Goal: Information Seeking & Learning: Find specific fact

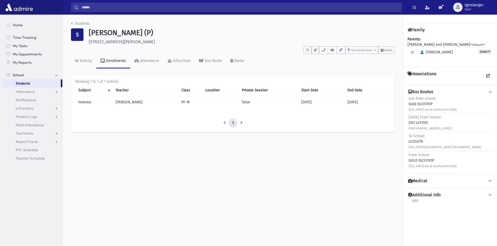
click at [135, 7] on input "Search" at bounding box center [240, 7] width 323 height 9
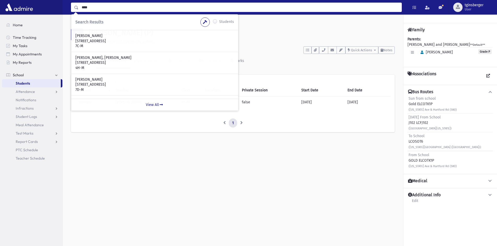
type input "****"
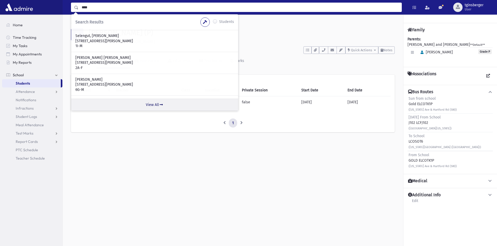
click at [153, 103] on link "View All" at bounding box center [154, 105] width 167 height 12
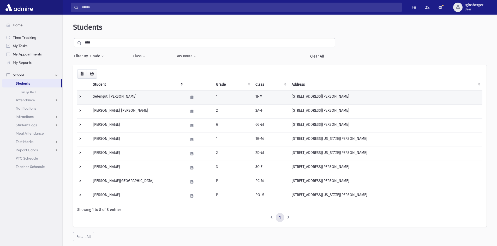
click at [122, 95] on td "Selengut, [PERSON_NAME]" at bounding box center [137, 98] width 95 height 14
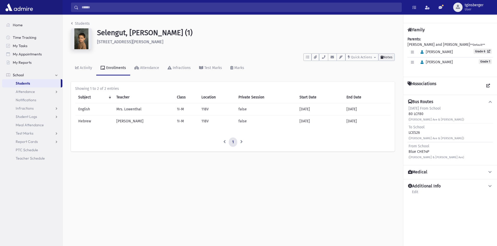
click at [392, 54] on button "Notes" at bounding box center [386, 57] width 16 height 8
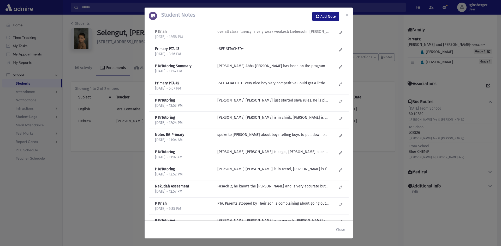
click at [256, 36] on div "overall class fluency is very weak weakest: Liebersohn Baum Felder Hefter Nakdi…" at bounding box center [277, 34] width 125 height 11
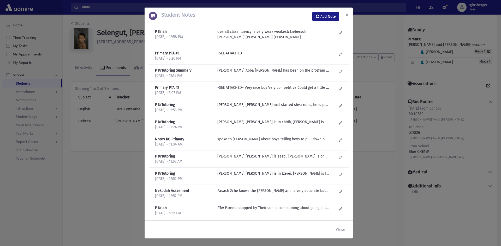
click at [348, 13] on span "×" at bounding box center [346, 14] width 3 height 7
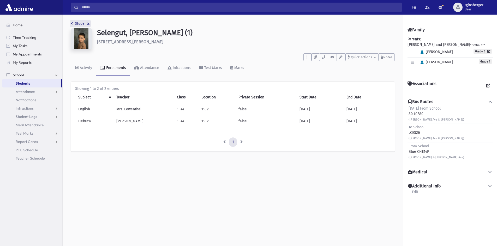
click at [72, 23] on icon "breadcrumb" at bounding box center [72, 24] width 2 height 4
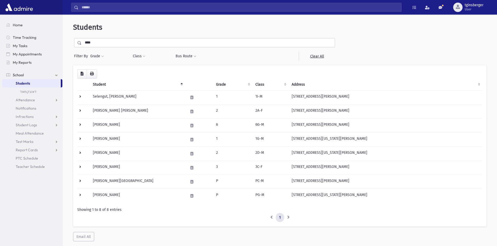
click at [222, 83] on th "Grade" at bounding box center [233, 85] width 40 height 12
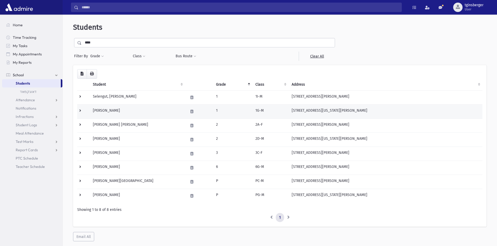
click at [104, 109] on td "[PERSON_NAME]" at bounding box center [137, 112] width 95 height 14
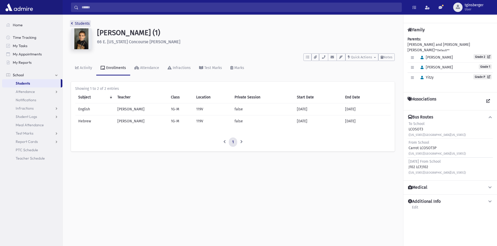
click at [74, 25] on link "Students" at bounding box center [80, 23] width 19 height 4
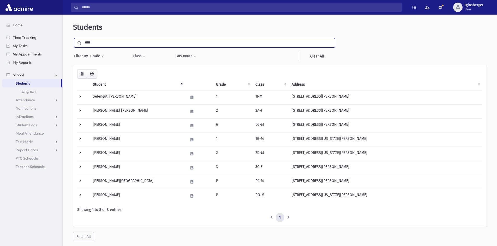
drag, startPoint x: 105, startPoint y: 42, endPoint x: 64, endPoint y: 43, distance: 40.7
click at [64, 43] on div "Students **** Filter By Grade * * * * * * * * * * Filter Class **" at bounding box center [280, 133] width 434 height 232
type input "*****"
click at [73, 38] on input "submit" at bounding box center [80, 41] width 15 height 7
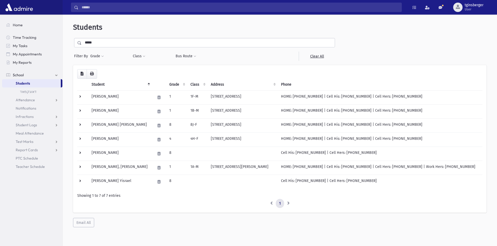
click at [168, 85] on th "Grade" at bounding box center [176, 85] width 21 height 12
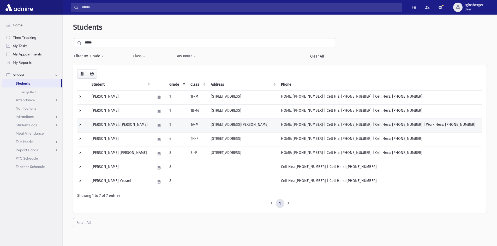
click at [121, 125] on td "Weintraub, Yehonason" at bounding box center [120, 126] width 64 height 14
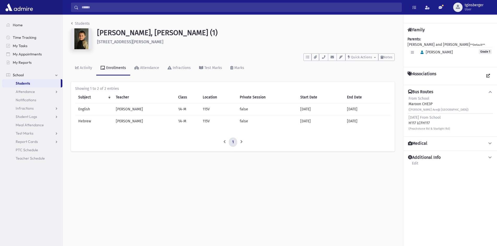
click at [490, 91] on icon at bounding box center [490, 92] width 5 height 4
click at [146, 12] on div "Search Results Students" at bounding box center [280, 7] width 434 height 15
click at [146, 9] on input "Search" at bounding box center [240, 7] width 323 height 9
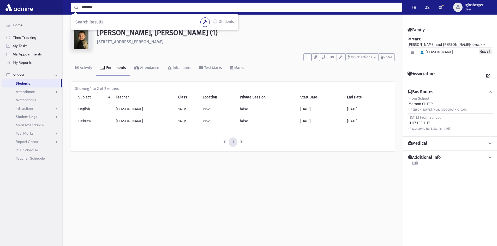
type input "********"
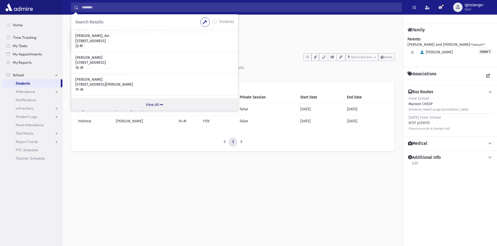
click at [151, 100] on link "View All" at bounding box center [154, 105] width 167 height 12
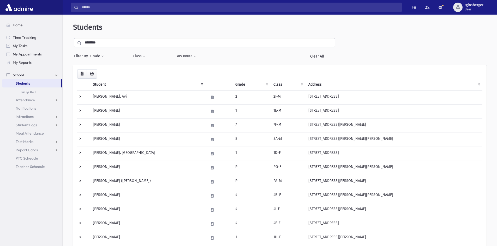
click at [240, 85] on th "Grade" at bounding box center [251, 85] width 38 height 12
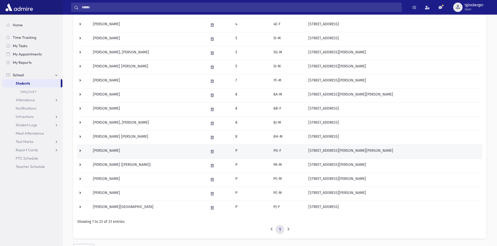
scroll to position [225, 0]
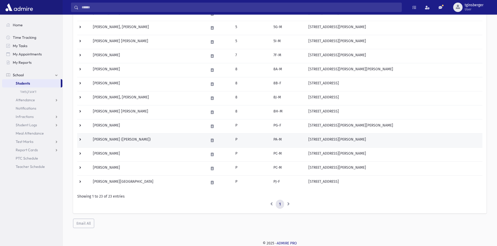
click at [111, 139] on td "Levovitz, Eliyohu Chaim (Eli)" at bounding box center [147, 141] width 115 height 14
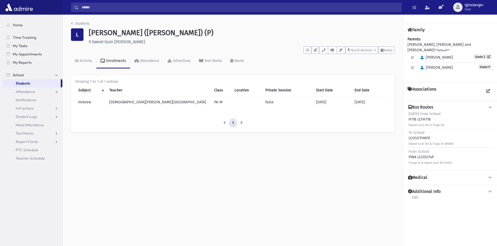
click at [71, 24] on div "Students L [PERSON_NAME] ([PERSON_NAME]) (P) 9 Sweet-Gum [PERSON_NAME] **** To …" at bounding box center [233, 79] width 340 height 129
click at [72, 24] on icon "breadcrumb" at bounding box center [72, 24] width 2 height 4
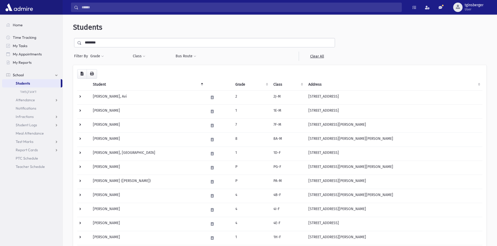
click at [248, 87] on th "Grade" at bounding box center [251, 85] width 38 height 12
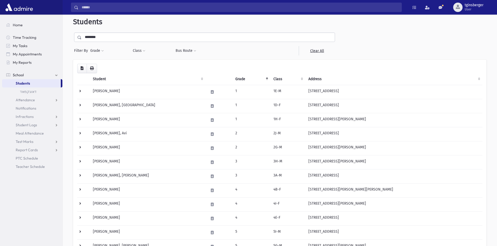
scroll to position [225, 0]
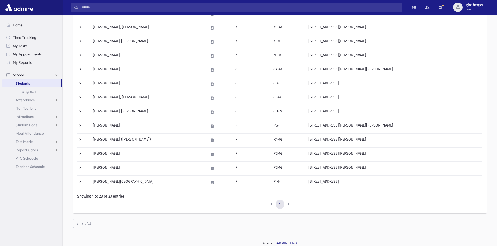
click at [288, 204] on li at bounding box center [288, 204] width 9 height 9
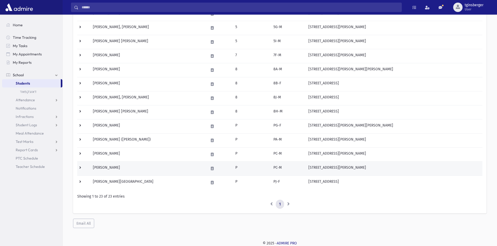
click at [107, 168] on td "Levovitz, Michoel" at bounding box center [147, 169] width 115 height 14
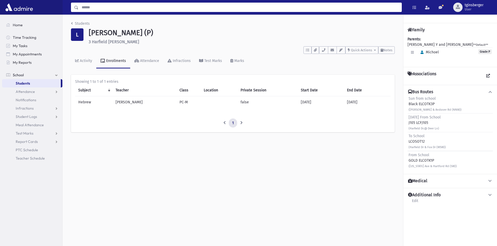
click at [162, 5] on input "Search" at bounding box center [240, 7] width 323 height 9
type input "*****"
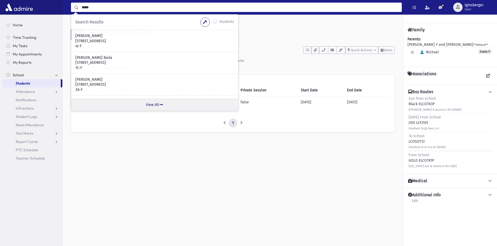
click at [157, 102] on link "View All" at bounding box center [154, 105] width 167 height 12
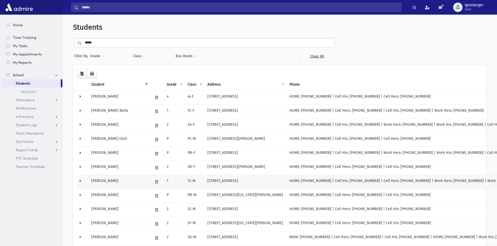
click at [107, 180] on td "[PERSON_NAME]" at bounding box center [119, 182] width 62 height 14
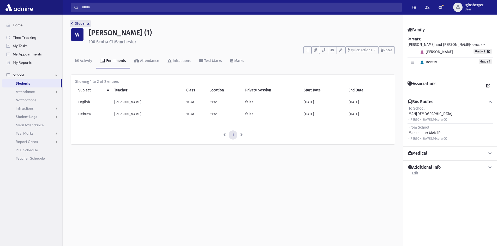
click at [73, 22] on link "Students" at bounding box center [80, 23] width 19 height 4
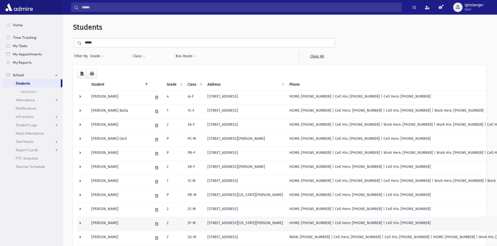
click at [112, 224] on td "Weiss, Binyomin" at bounding box center [119, 224] width 62 height 14
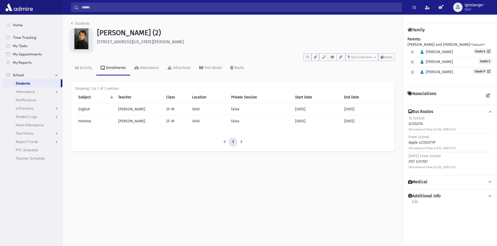
click at [107, 3] on input "Search" at bounding box center [240, 7] width 323 height 9
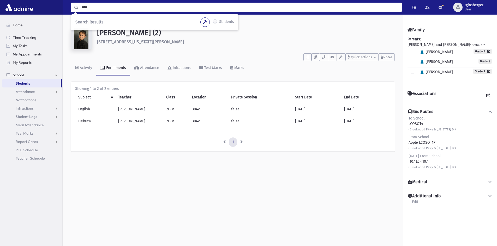
type input "****"
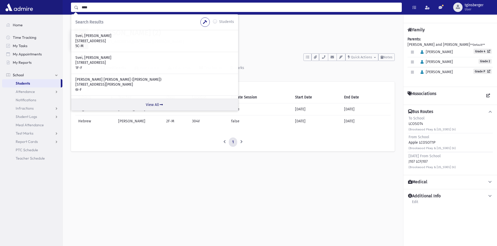
click at [153, 102] on link "View All" at bounding box center [154, 105] width 167 height 12
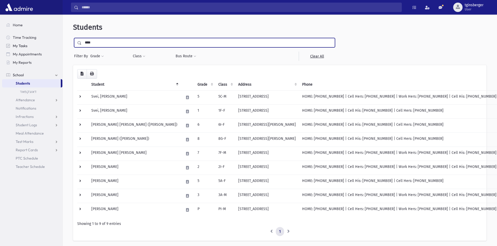
drag, startPoint x: 103, startPoint y: 42, endPoint x: 15, endPoint y: 42, distance: 87.9
click at [15, 42] on div "Search Results Students" at bounding box center [248, 137] width 497 height 274
type input "******"
click at [73, 38] on input "submit" at bounding box center [80, 41] width 15 height 7
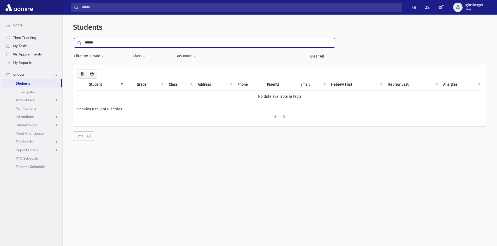
drag, startPoint x: 93, startPoint y: 44, endPoint x: 89, endPoint y: 42, distance: 3.6
click at [89, 42] on input "******" at bounding box center [208, 42] width 253 height 9
click at [91, 43] on input "******" at bounding box center [208, 42] width 253 height 9
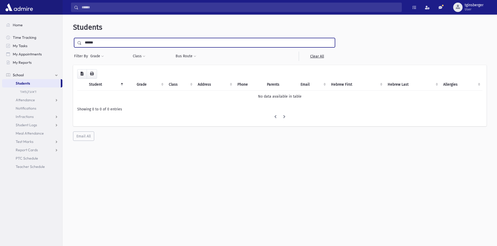
type input "******"
click at [73, 38] on input "submit" at bounding box center [80, 41] width 15 height 7
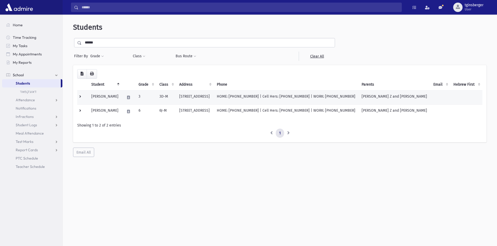
click at [113, 98] on td "[PERSON_NAME]" at bounding box center [104, 98] width 33 height 14
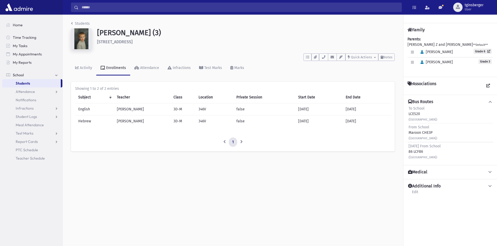
click at [163, 9] on input "Search" at bounding box center [240, 7] width 323 height 9
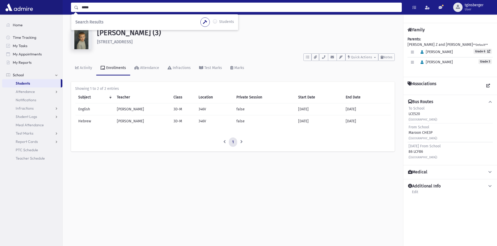
type input "*****"
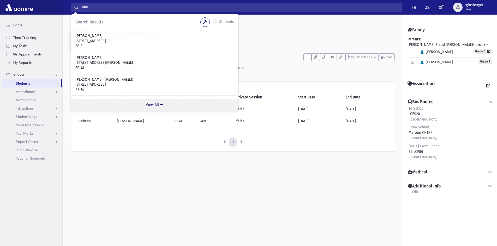
click at [150, 105] on link "View All" at bounding box center [154, 105] width 167 height 12
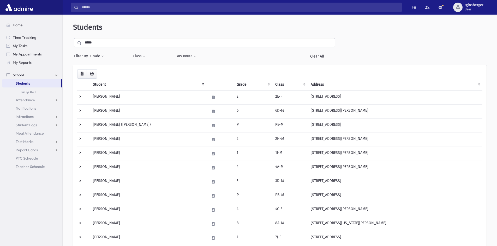
click at [241, 84] on th "Grade" at bounding box center [252, 85] width 39 height 12
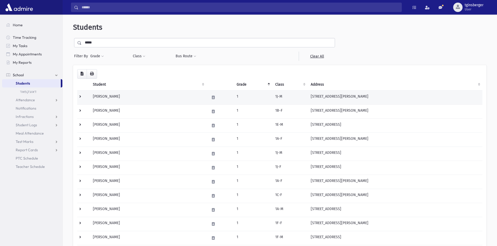
click at [80, 95] on td at bounding box center [83, 98] width 13 height 14
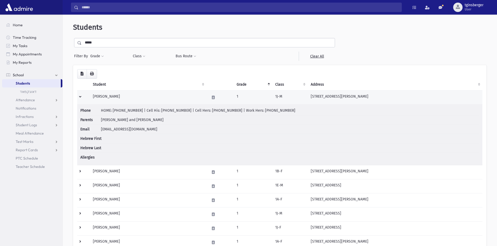
click at [80, 95] on td at bounding box center [83, 98] width 13 height 14
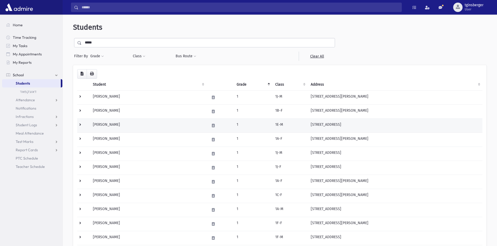
click at [81, 125] on td at bounding box center [83, 126] width 13 height 14
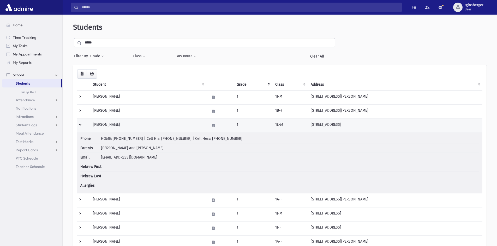
click at [80, 124] on td at bounding box center [83, 126] width 13 height 14
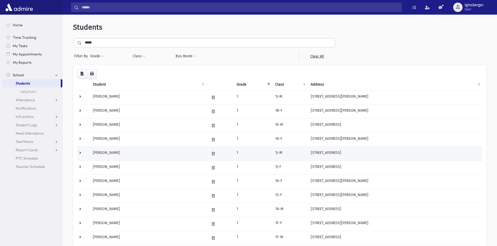
click at [81, 153] on td at bounding box center [83, 154] width 13 height 14
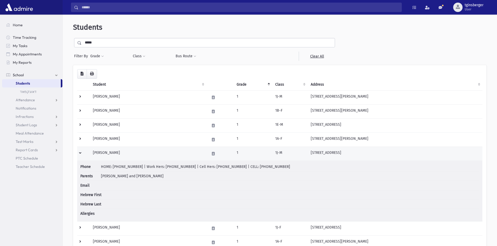
click at [80, 153] on td at bounding box center [83, 154] width 13 height 14
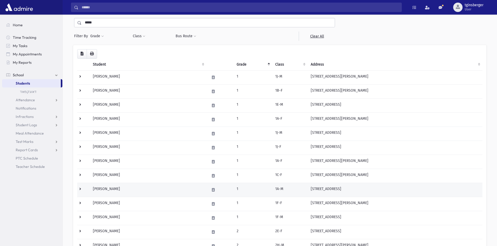
scroll to position [26, 0]
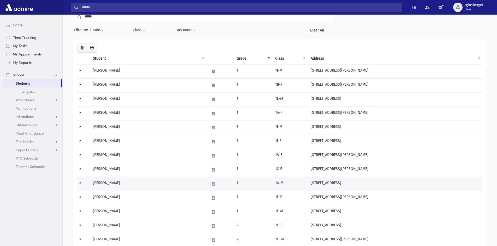
click at [80, 183] on td at bounding box center [83, 184] width 13 height 14
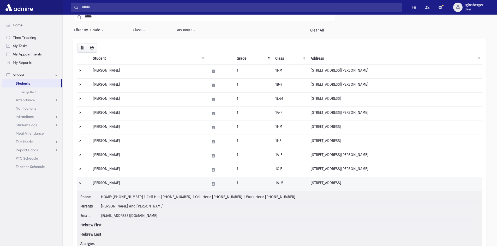
click at [80, 183] on td at bounding box center [83, 184] width 13 height 14
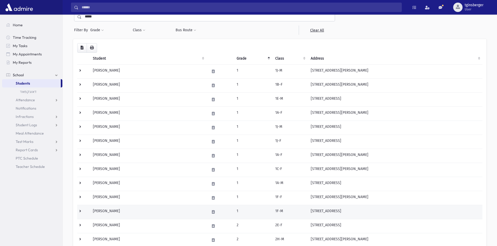
click at [80, 212] on td at bounding box center [83, 212] width 13 height 14
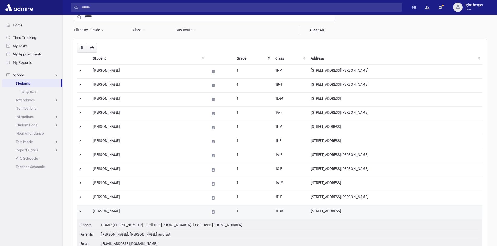
click at [117, 210] on td "Cohen, Yeshaya Tzvi" at bounding box center [148, 212] width 117 height 14
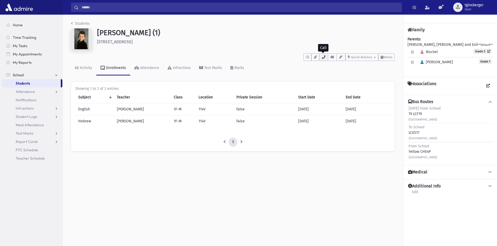
click at [323, 58] on icon "button" at bounding box center [323, 57] width 4 height 3
drag, startPoint x: 98, startPoint y: 32, endPoint x: 173, endPoint y: 31, distance: 74.6
click at [173, 31] on h1 "Cohen, Yeshaya Tzvi (1)" at bounding box center [246, 32] width 298 height 9
drag, startPoint x: 408, startPoint y: 114, endPoint x: 422, endPoint y: 113, distance: 13.3
click at [422, 113] on div "Friday From School 79 LCF79 (Negba St & Ridge Ave)" at bounding box center [424, 114] width 32 height 16
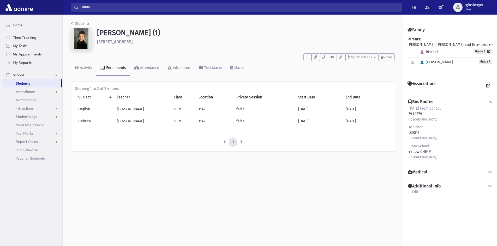
click at [422, 114] on div "Friday From School 79 LCF79 (Negba St & Ridge Ave)" at bounding box center [424, 114] width 32 height 16
drag, startPoint x: 422, startPoint y: 114, endPoint x: 406, endPoint y: 114, distance: 15.9
click at [406, 114] on div "Bus Routes Friday From School 79 LCF79 (Negba St & Ridge Ave) To School LCES17 …" at bounding box center [450, 130] width 94 height 70
click at [409, 113] on div "Friday From School 79 LCF79 (Negba St & Ridge Ave)" at bounding box center [424, 114] width 32 height 16
drag, startPoint x: 97, startPoint y: 35, endPoint x: 174, endPoint y: 32, distance: 77.5
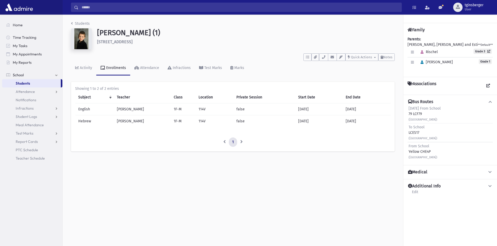
click at [174, 32] on h1 "Cohen, Yeshaya Tzvi (1)" at bounding box center [246, 32] width 298 height 9
click at [173, 31] on h1 "Cohen, Yeshaya Tzvi (1)" at bounding box center [246, 32] width 298 height 9
click at [100, 33] on h1 "[PERSON_NAME] (1)" at bounding box center [246, 32] width 298 height 9
drag, startPoint x: 98, startPoint y: 33, endPoint x: 171, endPoint y: 32, distance: 73.0
click at [171, 32] on h1 "[PERSON_NAME] (1)" at bounding box center [246, 32] width 298 height 9
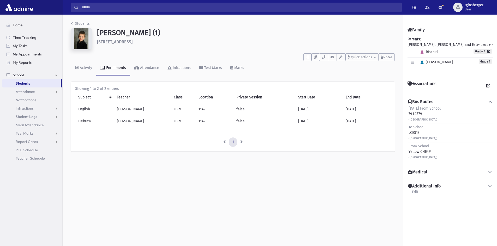
click at [168, 32] on h1 "[PERSON_NAME] (1)" at bounding box center [246, 32] width 298 height 9
click at [200, 7] on input "Search" at bounding box center [240, 7] width 323 height 9
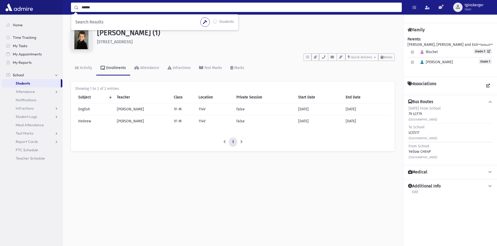
type input "******"
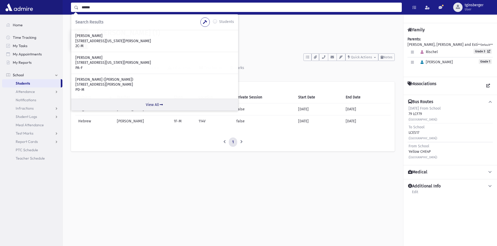
click at [154, 106] on link "View All" at bounding box center [154, 105] width 167 height 12
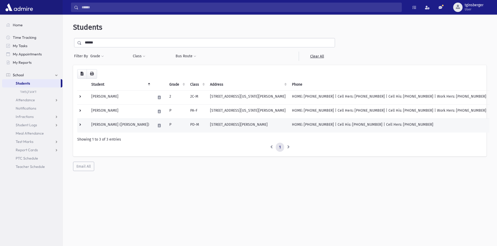
click at [109, 125] on td "[PERSON_NAME] ([PERSON_NAME])" at bounding box center [120, 126] width 64 height 14
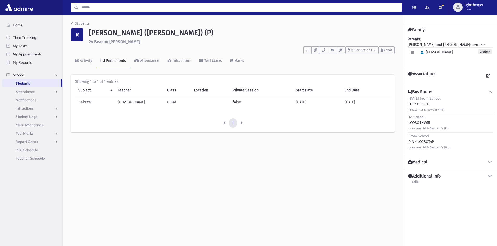
click at [121, 5] on input "Search" at bounding box center [240, 7] width 323 height 9
type input "*****"
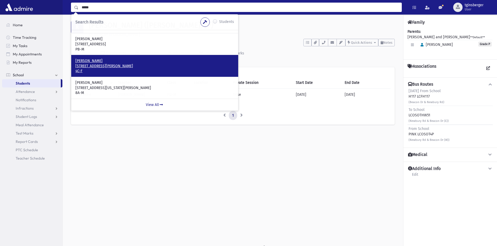
scroll to position [12, 0]
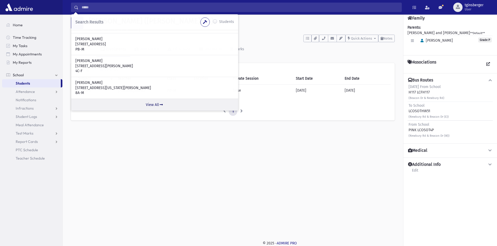
click at [147, 104] on link "View All" at bounding box center [154, 105] width 167 height 12
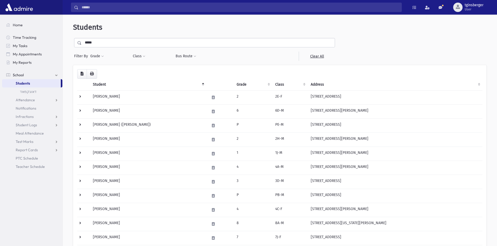
click at [246, 80] on th "Grade" at bounding box center [252, 85] width 39 height 12
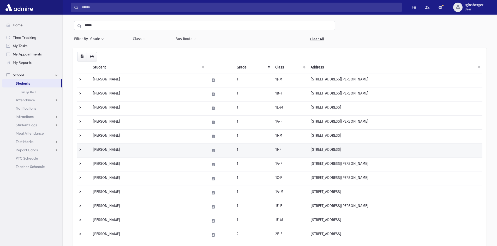
scroll to position [26, 0]
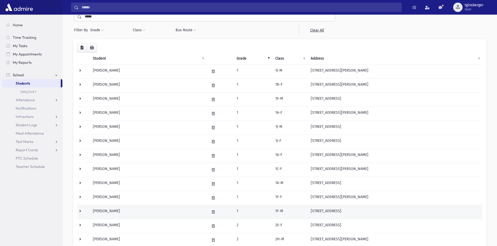
click at [100, 212] on td "[PERSON_NAME]" at bounding box center [148, 212] width 117 height 14
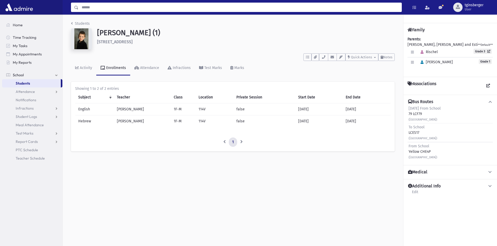
click at [158, 11] on input "Search" at bounding box center [240, 7] width 323 height 9
type input "*****"
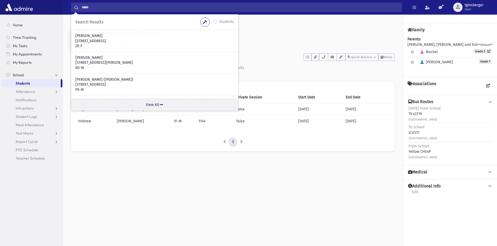
click at [156, 104] on link "View All" at bounding box center [154, 105] width 167 height 12
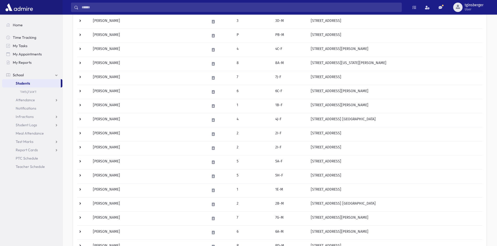
scroll to position [253, 0]
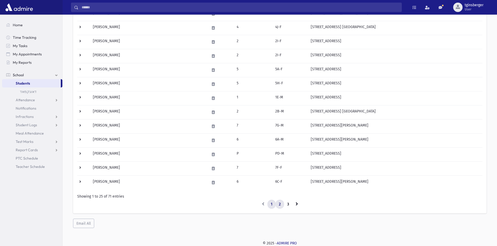
click at [280, 205] on link "2" at bounding box center [279, 204] width 9 height 9
